Goal: Task Accomplishment & Management: Use online tool/utility

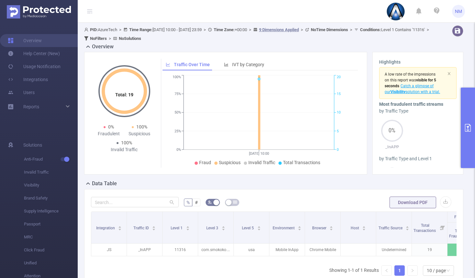
scroll to position [0, 222]
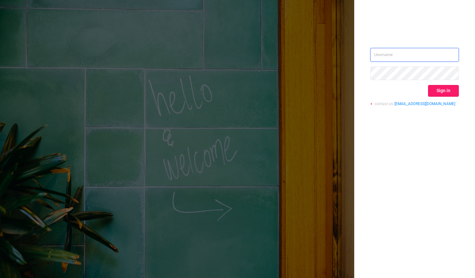
type input "[PERSON_NAME][EMAIL_ADDRESS][DOMAIN_NAME]"
click at [440, 91] on button "Sign in" at bounding box center [443, 91] width 31 height 12
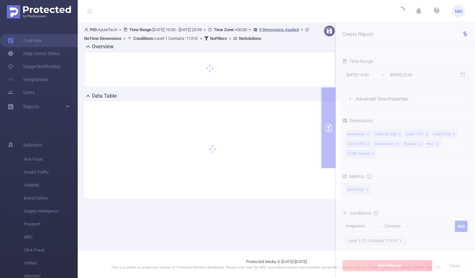
click at [392, 240] on main "PID: AzureTech > Time Range: [DATE] 10:00 - [DATE] 23:59 > Time Zone: +00:00 > …" at bounding box center [276, 125] width 397 height 250
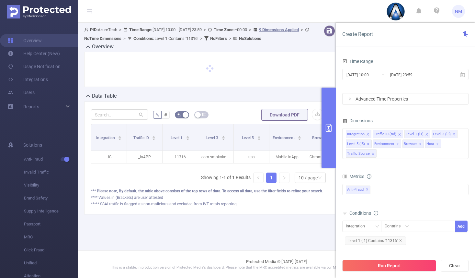
click at [385, 240] on span "Level 1 (l1) Contains '11316'" at bounding box center [375, 240] width 61 height 8
click at [433, 226] on icon "icon: close" at bounding box center [432, 226] width 3 height 3
click at [433, 226] on div "11316" at bounding box center [433, 226] width 37 height 11
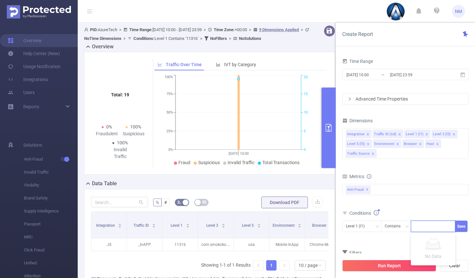
paste input "11316"
type input "11316"
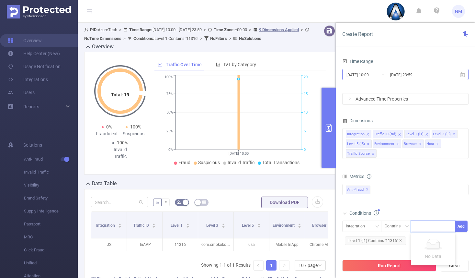
click at [386, 76] on input "[DATE] 10:00" at bounding box center [372, 74] width 52 height 9
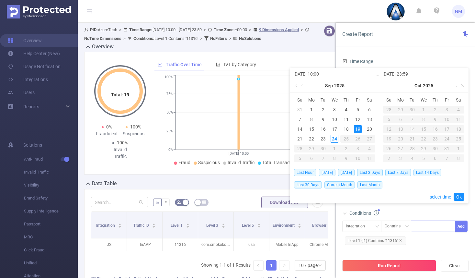
click at [327, 171] on span "[DATE]" at bounding box center [327, 172] width 17 height 7
type input "[DATE] 00:00"
type input "[DATE] 23:59"
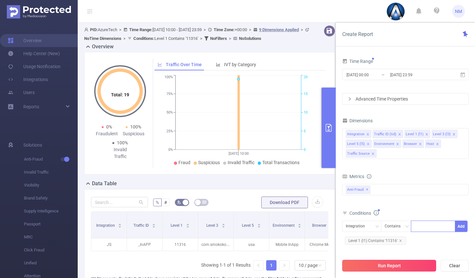
click at [376, 263] on button "Run Report" at bounding box center [389, 265] width 94 height 12
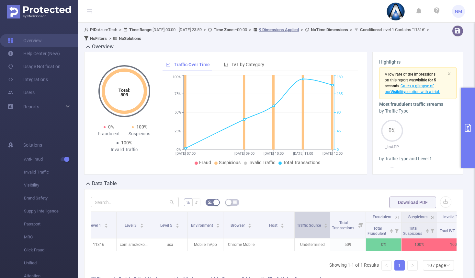
scroll to position [0, 104]
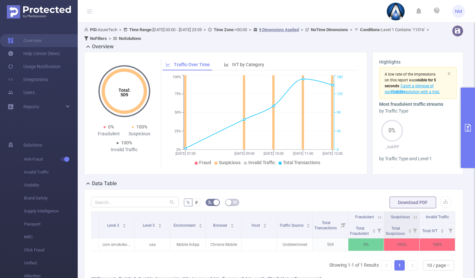
click at [414, 217] on icon at bounding box center [415, 216] width 3 height 3
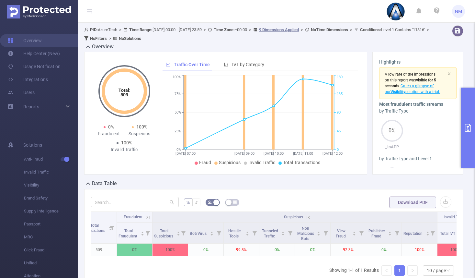
scroll to position [0, 337]
